Goal: Information Seeking & Learning: Learn about a topic

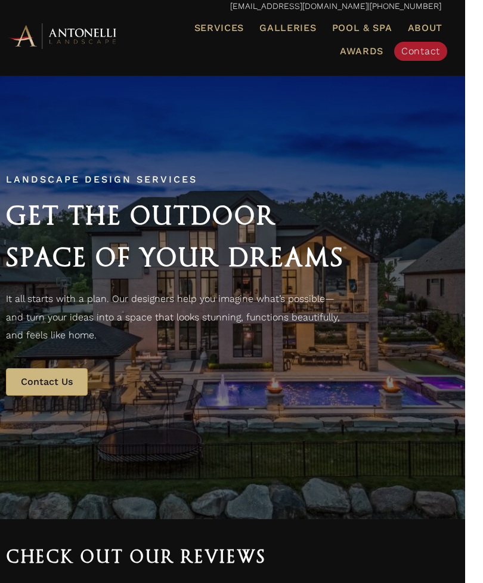
scroll to position [0, 3]
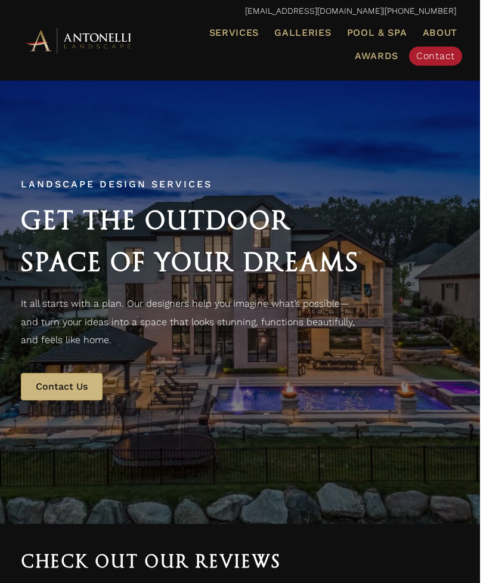
click at [301, 38] on link "Galleries" at bounding box center [303, 33] width 66 height 16
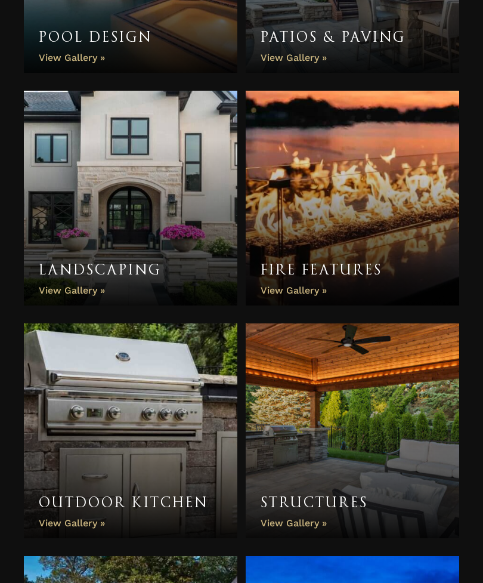
scroll to position [639, 0]
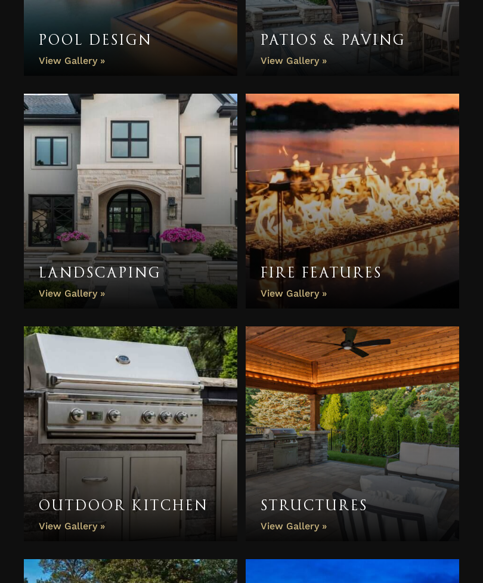
click at [88, 296] on link "Landscaping" at bounding box center [130, 201] width 213 height 215
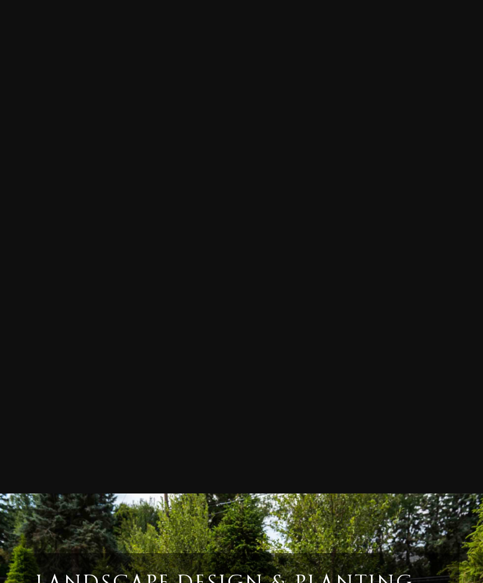
scroll to position [4573, 0]
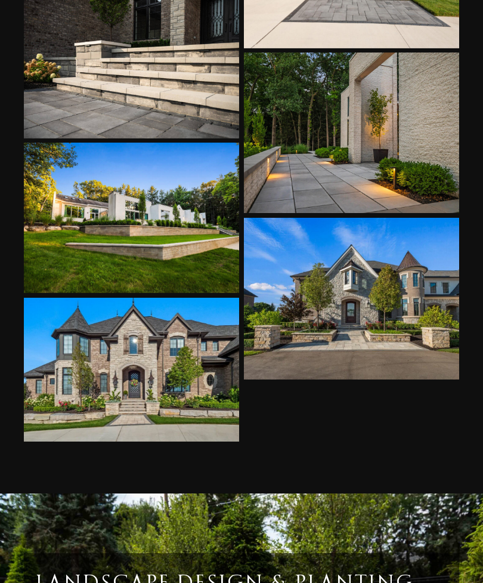
click at [153, 360] on div at bounding box center [132, 370] width 216 height 144
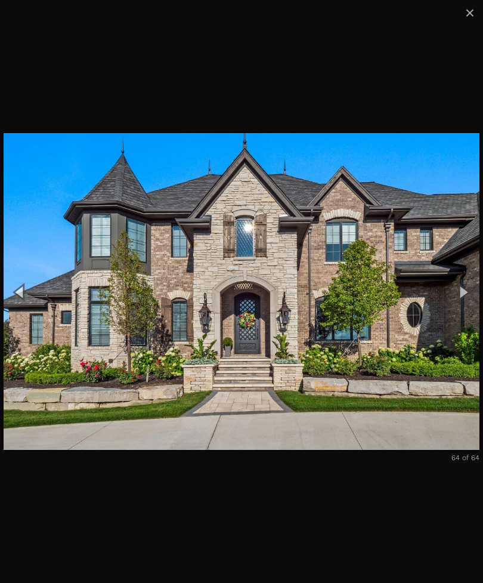
scroll to position [3116, 0]
